Goal: Information Seeking & Learning: Learn about a topic

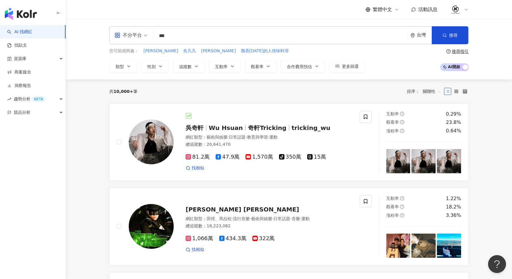
type input "***"
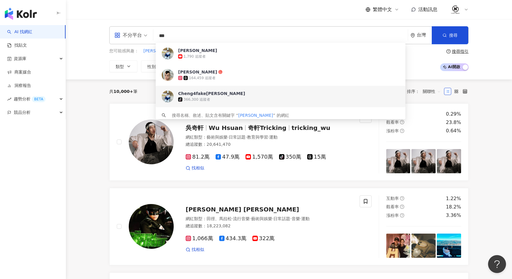
click at [236, 97] on div "tiktok-icon 366,300 追蹤者" at bounding box center [288, 100] width 221 height 6
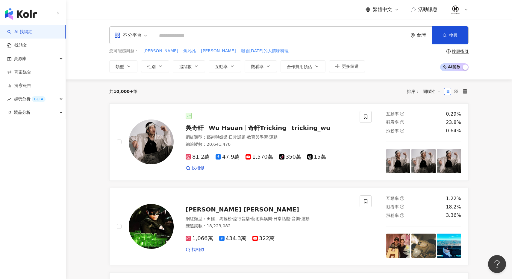
click at [265, 34] on input "search" at bounding box center [281, 35] width 250 height 11
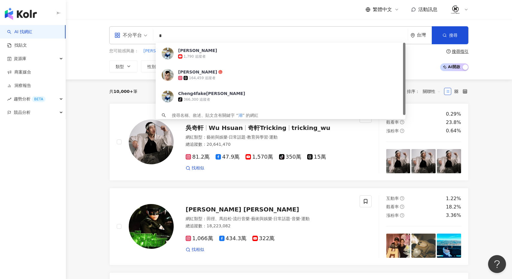
type input "**"
click at [230, 75] on div "164,459 追蹤者" at bounding box center [277, 78] width 198 height 6
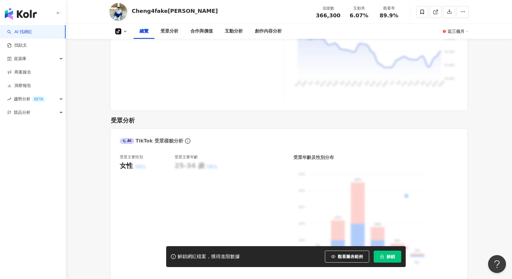
scroll to position [271, 0]
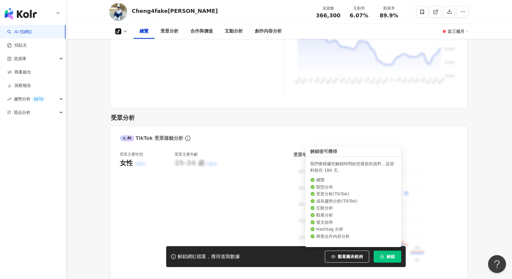
click at [385, 260] on button "解鎖" at bounding box center [387, 257] width 28 height 12
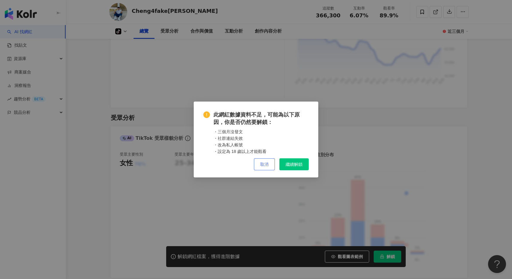
click at [269, 164] on button "取消" at bounding box center [264, 165] width 21 height 12
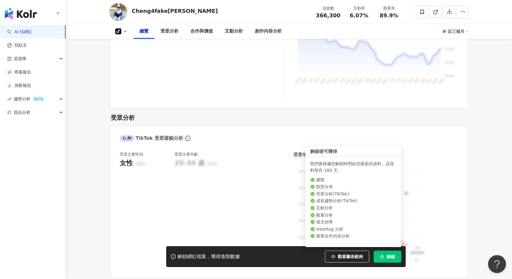
click at [385, 257] on button "解鎖" at bounding box center [387, 257] width 28 height 12
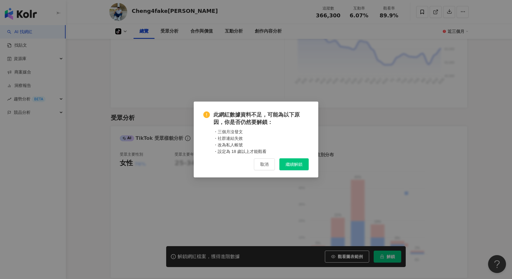
click at [297, 166] on span "繼續解鎖" at bounding box center [293, 164] width 17 height 5
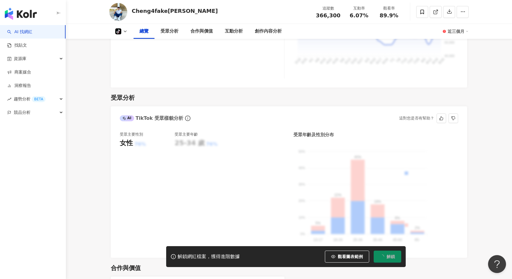
scroll to position [300, 0]
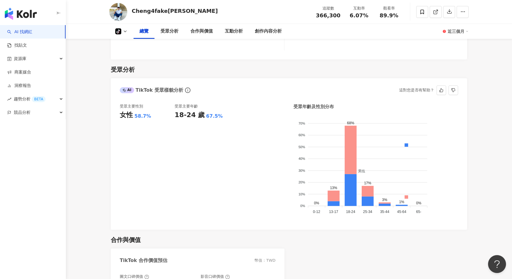
scroll to position [320, 0]
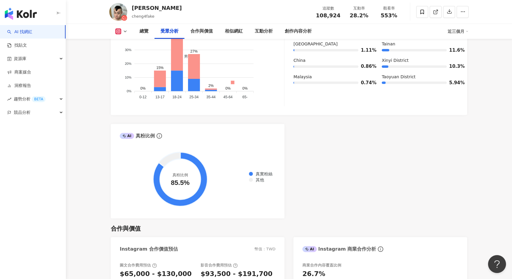
scroll to position [631, 0]
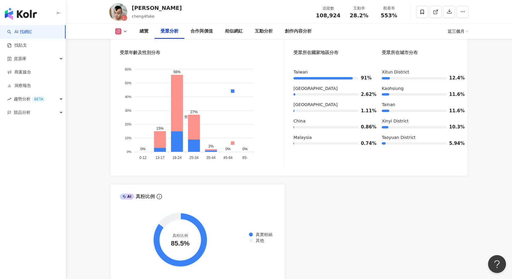
scroll to position [608, 0]
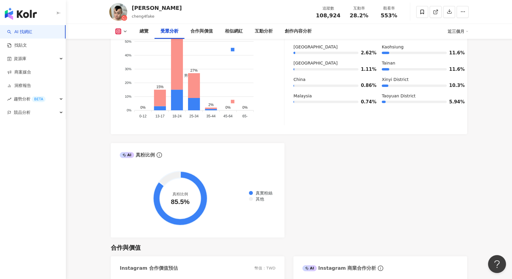
click at [121, 31] on button at bounding box center [121, 31] width 24 height 6
drag, startPoint x: 465, startPoint y: 171, endPoint x: 412, endPoint y: 15, distance: 165.3
click at [464, 171] on div "AI Instagram 受眾樣貌分析 受眾主要性別 女性 72.4% 受眾主要年齡 18-24 歲 56% 受眾年齡及性別分布 男性 女性 60% 60% …" at bounding box center [289, 98] width 356 height 280
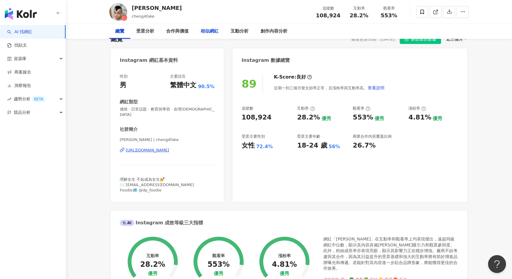
scroll to position [0, 0]
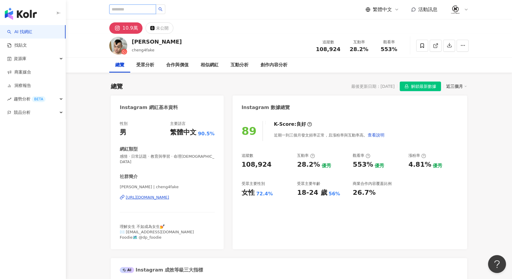
click at [133, 9] on input "search" at bounding box center [132, 9] width 47 height 10
type input "***"
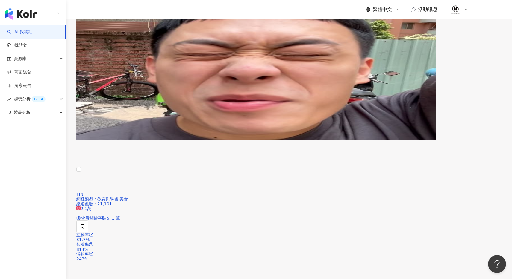
scroll to position [283, 0]
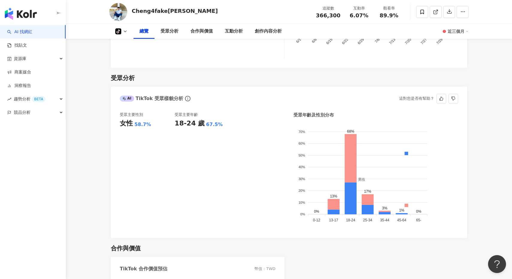
scroll to position [309, 0]
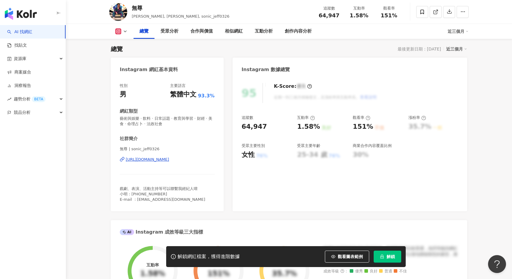
scroll to position [72, 0]
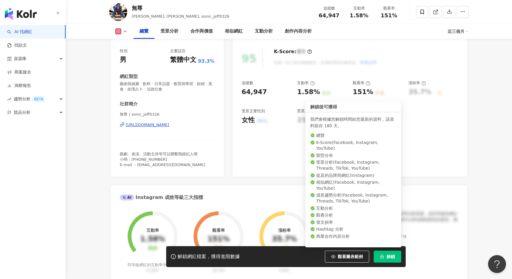
click at [394, 256] on span "解鎖" at bounding box center [390, 257] width 8 height 5
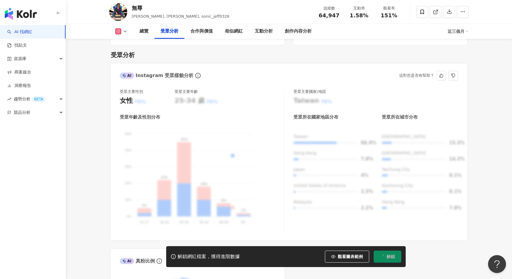
scroll to position [514, 0]
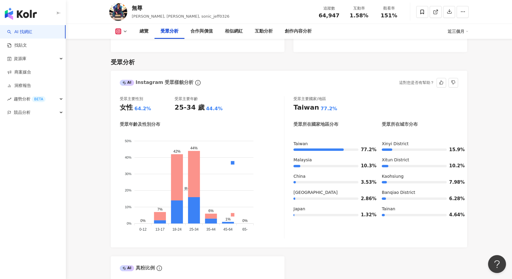
scroll to position [520, 0]
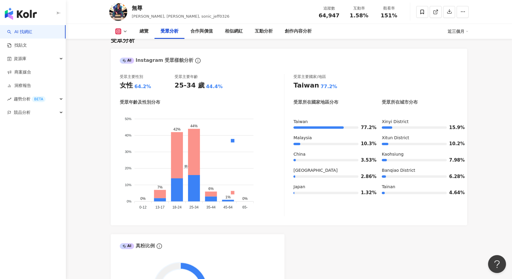
click at [120, 33] on icon at bounding box center [118, 31] width 6 height 6
click at [125, 51] on li "Facebook" at bounding box center [130, 56] width 43 height 14
click at [121, 31] on button at bounding box center [121, 31] width 24 height 6
click at [123, 56] on button "Facebook" at bounding box center [131, 56] width 36 height 8
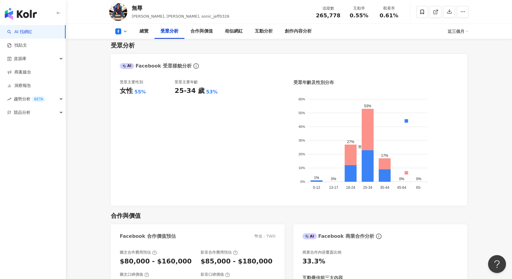
scroll to position [525, 0]
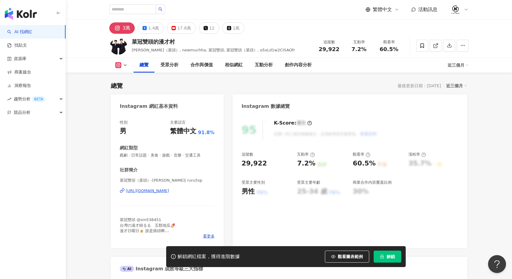
scroll to position [37, 0]
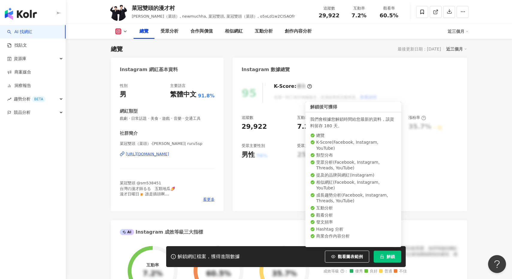
click at [391, 258] on span "解鎖" at bounding box center [390, 257] width 8 height 5
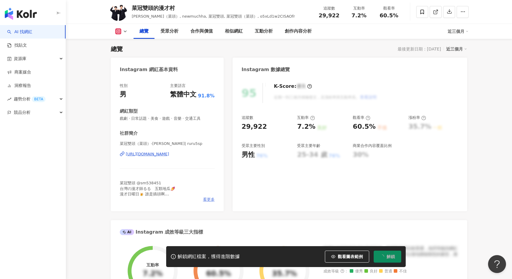
click at [209, 199] on span "看更多" at bounding box center [209, 199] width 12 height 5
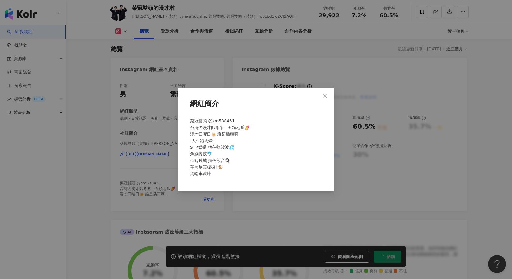
click at [289, 206] on div "網紅簡介 菜冠雙頭 @sm538451 台灣の漫才師るる　五顆地瓜🍠 漫才日曜日🍺 誰是插頭啊 -人生跑馬燈- STR娛樂 擔任欸波波💦 魚蹦宵夜🐬 低端曉城…" at bounding box center [256, 139] width 512 height 279
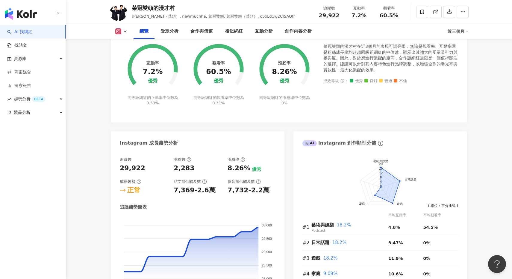
scroll to position [254, 0]
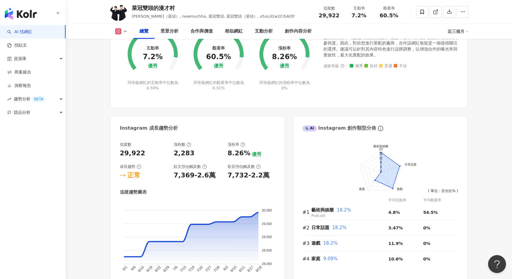
click at [124, 34] on icon at bounding box center [125, 31] width 5 height 5
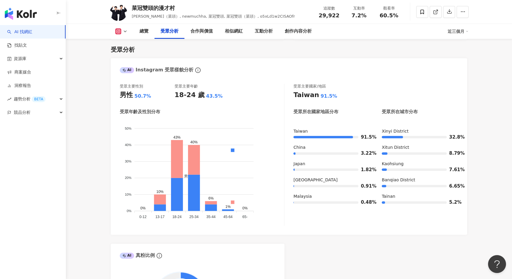
scroll to position [505, 0]
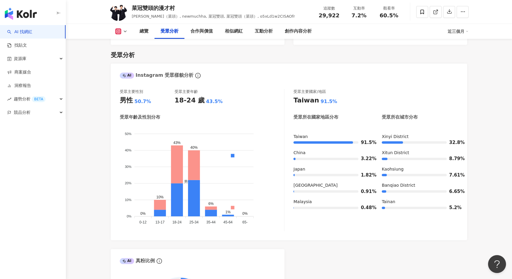
click at [130, 29] on button at bounding box center [121, 31] width 24 height 6
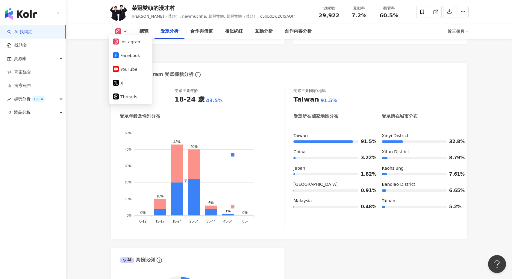
click at [119, 31] on rect at bounding box center [118, 31] width 5 height 4
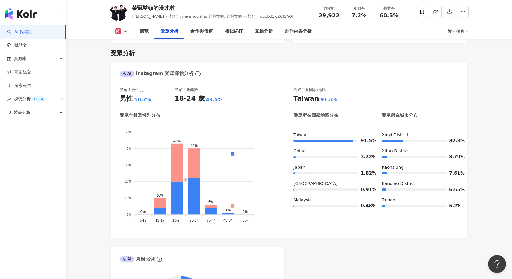
click at [119, 33] on rect at bounding box center [118, 31] width 5 height 4
click at [122, 57] on button "Facebook" at bounding box center [131, 56] width 36 height 8
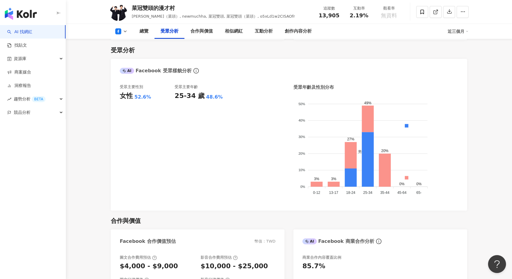
click at [121, 33] on icon at bounding box center [118, 31] width 6 height 6
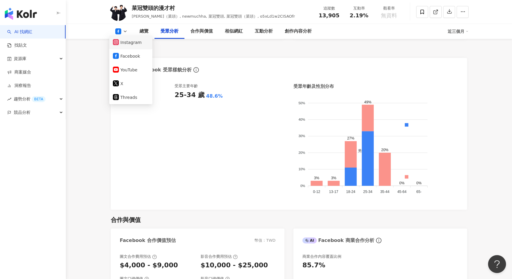
click at [124, 45] on button "Instagram" at bounding box center [131, 42] width 36 height 8
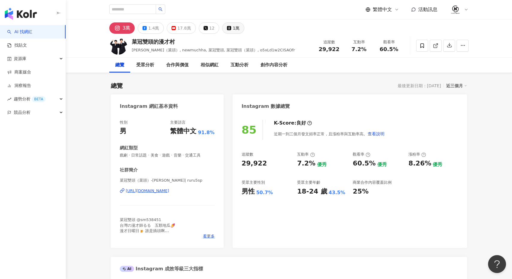
click at [233, 29] on div "1萬" at bounding box center [236, 28] width 7 height 8
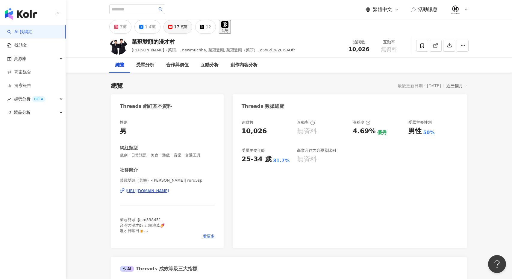
click at [181, 30] on div "17.8萬" at bounding box center [180, 27] width 13 height 8
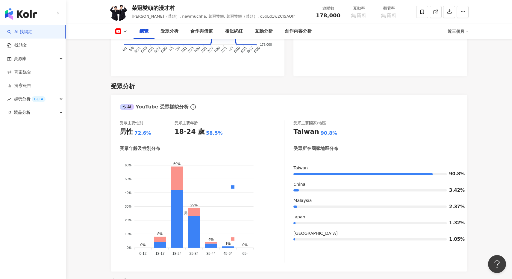
scroll to position [464, 0]
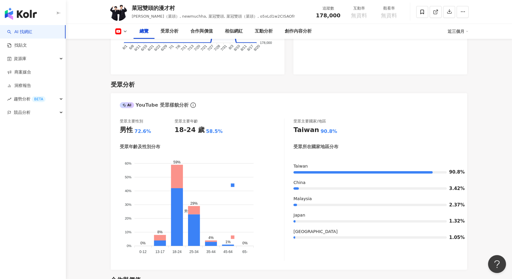
click at [131, 30] on button at bounding box center [121, 31] width 24 height 6
click at [128, 58] on button "Facebook" at bounding box center [131, 56] width 36 height 8
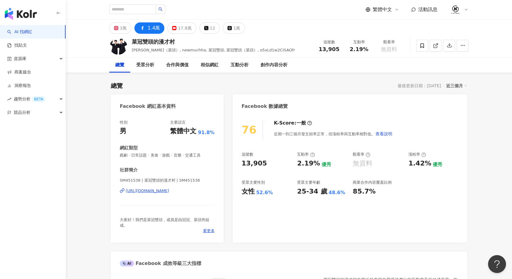
click at [169, 191] on div "https://www.facebook.com/100410484789627" at bounding box center [147, 191] width 43 height 5
